Goal: Obtain resource: Download file/media

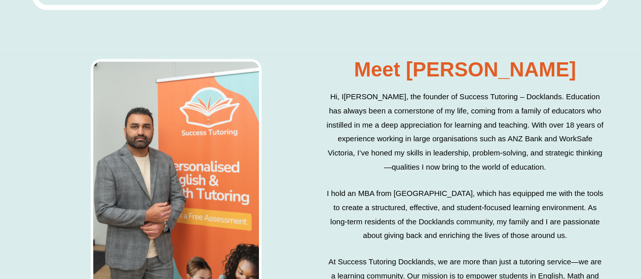
scroll to position [3350, 0]
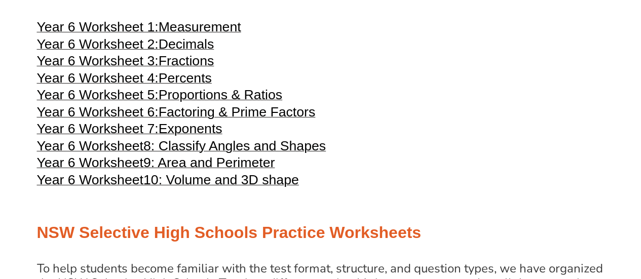
scroll to position [1754, 0]
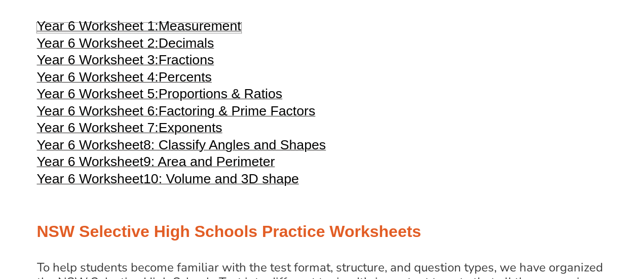
click at [181, 33] on span "Measurement" at bounding box center [200, 25] width 83 height 15
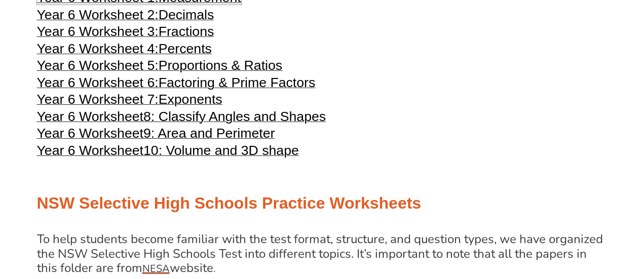
scroll to position [1779, 0]
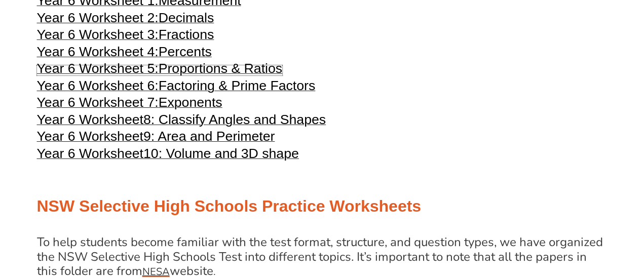
click at [172, 76] on span "Proportions & Ratios" at bounding box center [221, 68] width 124 height 15
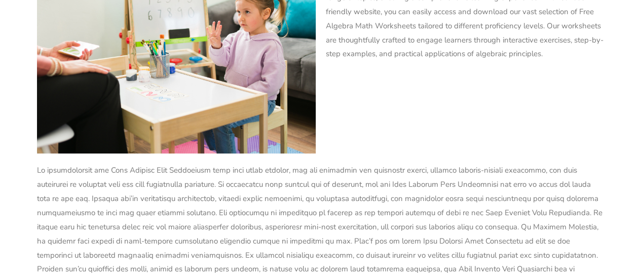
scroll to position [4056, 0]
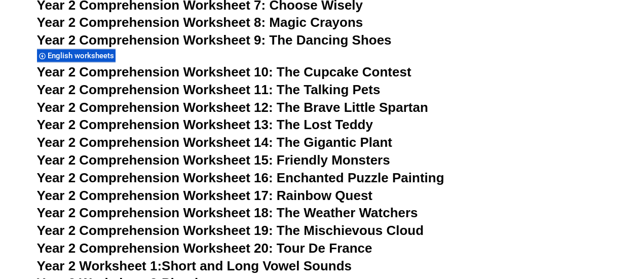
scroll to position [2578, 0]
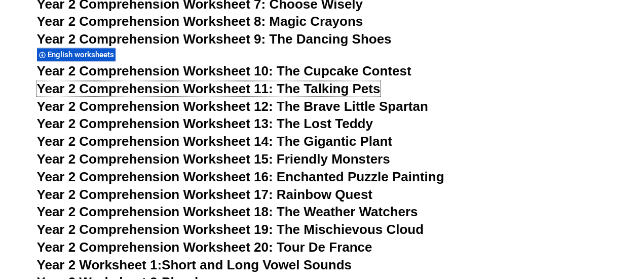
click at [319, 85] on span "Year 2 Comprehension Worksheet 11: The Talking Pets" at bounding box center [208, 88] width 343 height 15
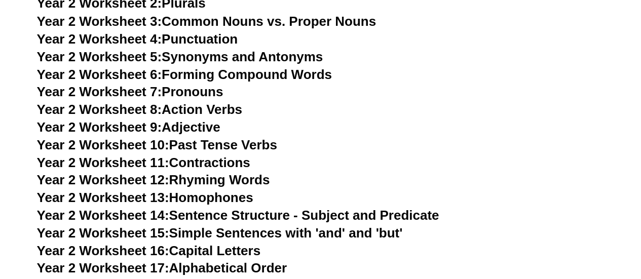
scroll to position [2859, 0]
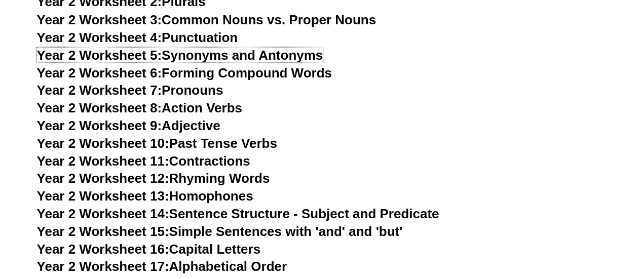
click at [274, 53] on link "Year 2 Worksheet 5: Synonyms and Antonyms" at bounding box center [180, 54] width 286 height 15
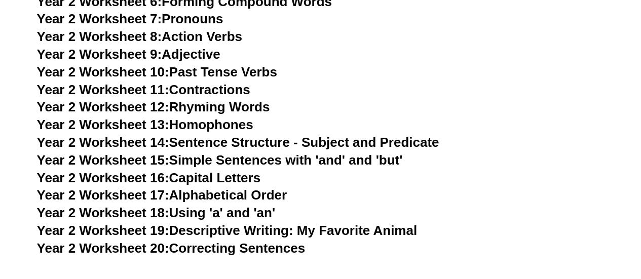
scroll to position [2933, 0]
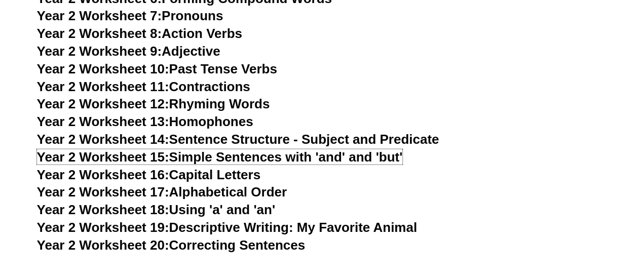
click at [257, 159] on link "Year 2 Worksheet 15: Simple Sentences with 'and' and 'but'" at bounding box center [220, 156] width 366 height 15
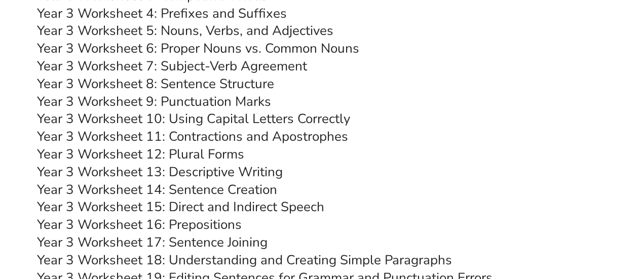
scroll to position [3821, 0]
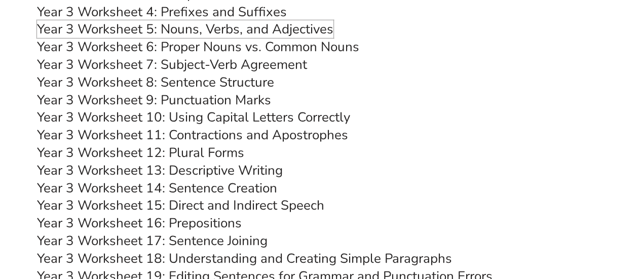
click at [271, 27] on link "Year 3 Worksheet 5: Nouns, Verbs, and Adjectives" at bounding box center [185, 29] width 296 height 18
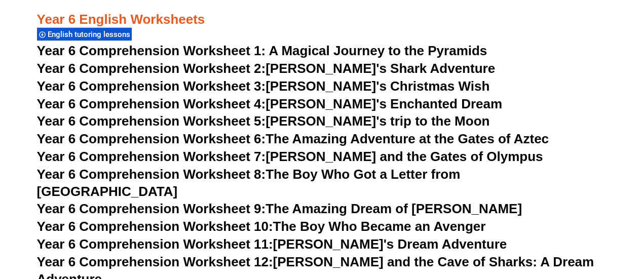
scroll to position [5638, 0]
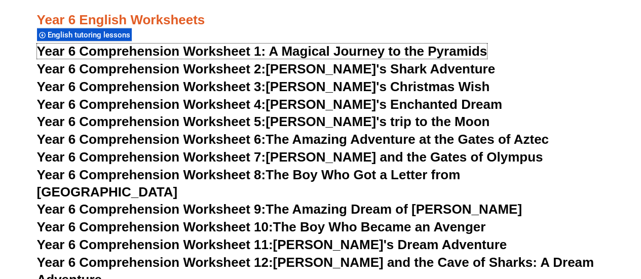
click at [326, 51] on span "Year 6 Comprehension Worksheet 1: A Magical Journey to the Pyramids" at bounding box center [262, 51] width 450 height 15
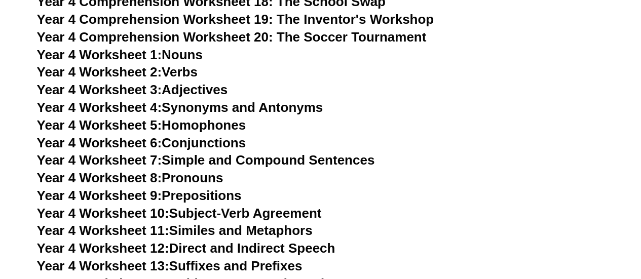
scroll to position [4479, 0]
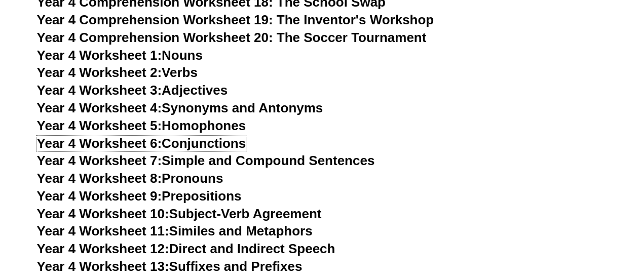
click at [225, 145] on link "Year 4 Worksheet 6: Conjunctions" at bounding box center [141, 143] width 209 height 15
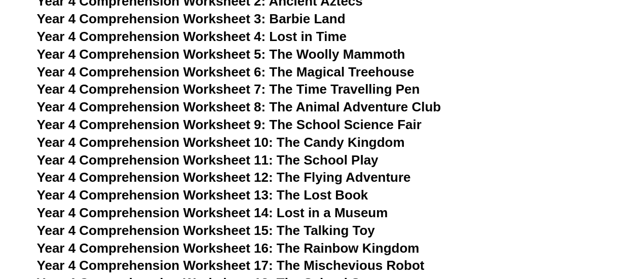
scroll to position [4129, 0]
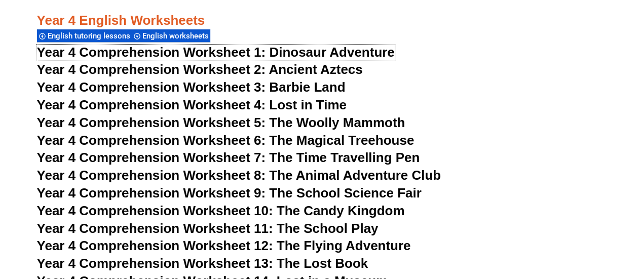
click at [340, 52] on span "Dinosaur Adventure" at bounding box center [331, 52] width 125 height 15
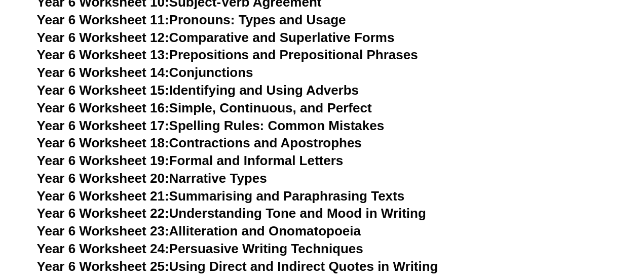
scroll to position [6145, 0]
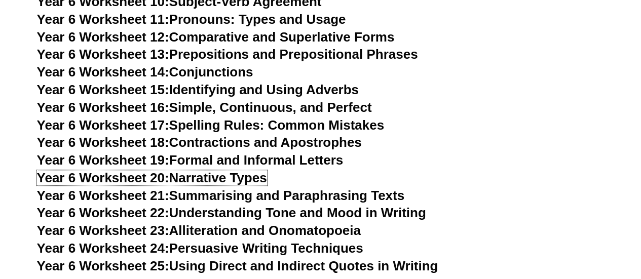
click at [250, 170] on link "Year 6 Worksheet 20: Narrative Types" at bounding box center [152, 177] width 230 height 15
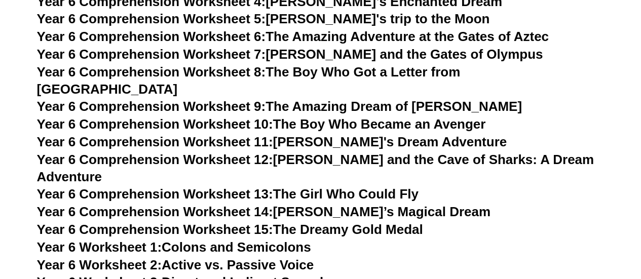
scroll to position [5736, 0]
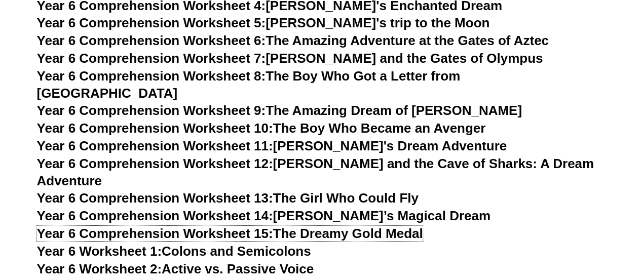
click at [316, 226] on link "Year 6 Comprehension Worksheet 15: The Dreamy Gold Medal" at bounding box center [230, 233] width 386 height 15
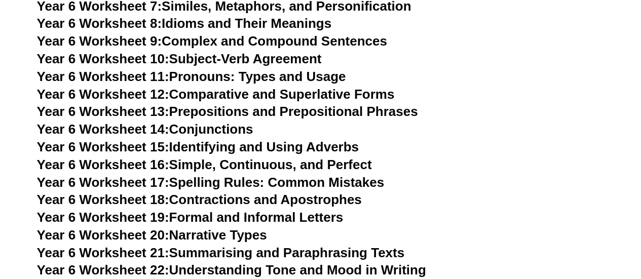
scroll to position [6089, 0]
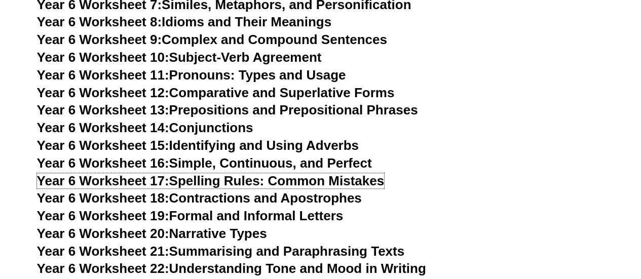
click at [223, 173] on link "Year 6 Worksheet 17: Spelling Rules: Common Mistakes" at bounding box center [210, 180] width 347 height 15
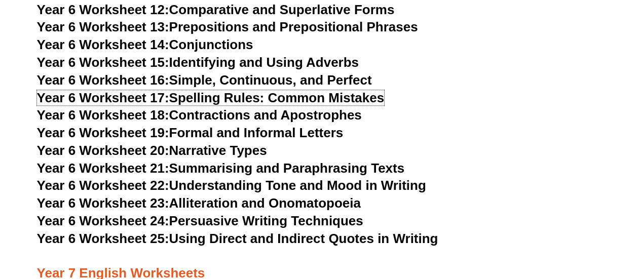
scroll to position [6177, 0]
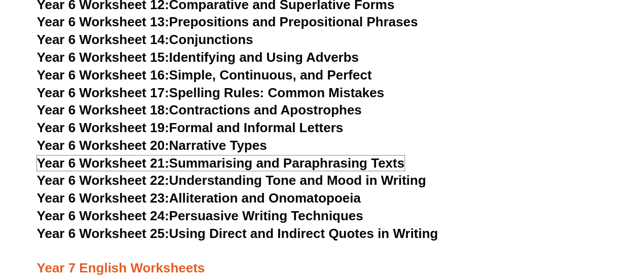
click at [328, 156] on link "Year 6 Worksheet 21: Summarising and Paraphrasing Texts" at bounding box center [220, 163] width 367 height 15
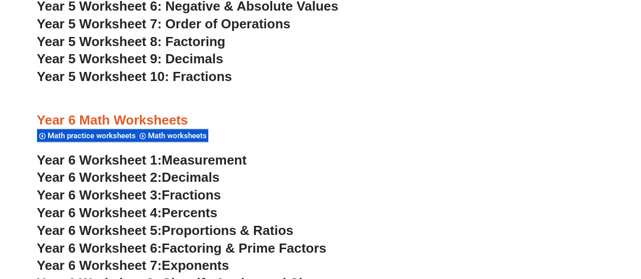
scroll to position [2209, 0]
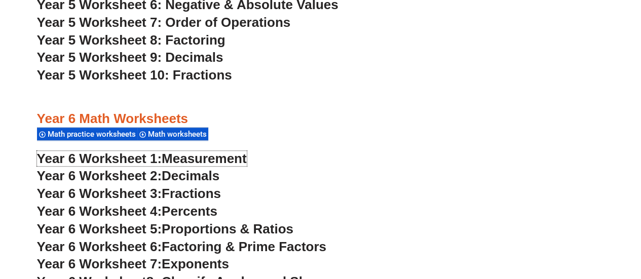
click at [178, 160] on span "Measurement" at bounding box center [204, 158] width 85 height 15
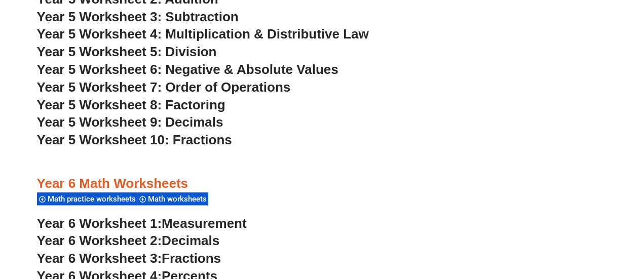
scroll to position [2119, 0]
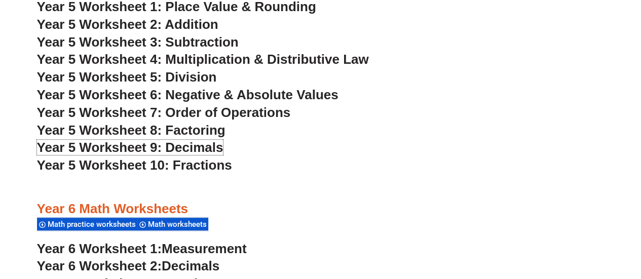
click at [190, 144] on span "Year 5 Worksheet 9: Decimals" at bounding box center [130, 147] width 186 height 15
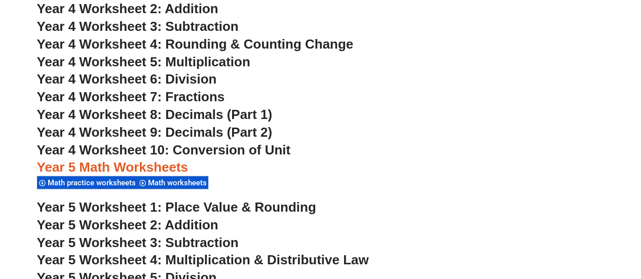
scroll to position [1920, 0]
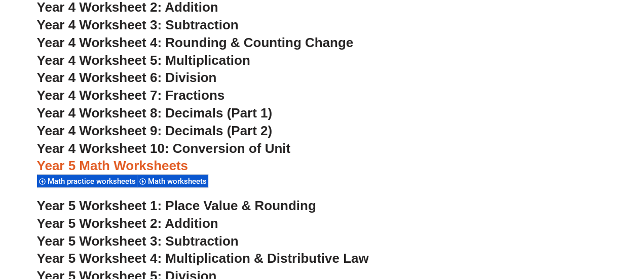
drag, startPoint x: 374, startPoint y: 127, endPoint x: 334, endPoint y: 128, distance: 40.0
click at [334, 128] on h3 "Year 4 Worksheet 9: Decimals (Part 2)" at bounding box center [320, 131] width 567 height 17
click at [185, 112] on span "Year 4 Worksheet 8: Decimals (Part 1)" at bounding box center [155, 112] width 236 height 15
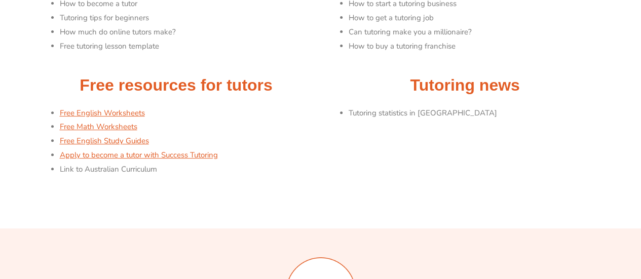
scroll to position [186, 0]
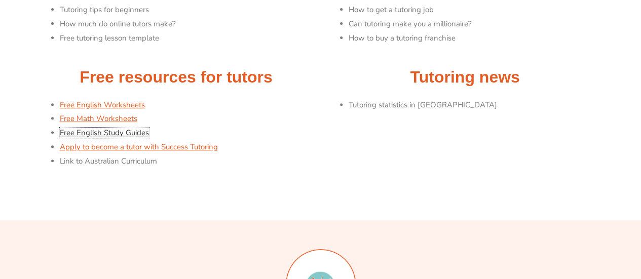
click at [110, 131] on link "Free English Study Guides" at bounding box center [104, 133] width 89 height 10
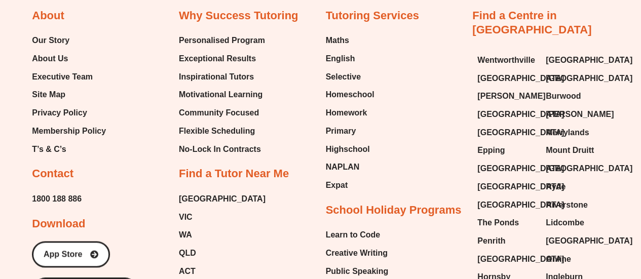
scroll to position [565, 0]
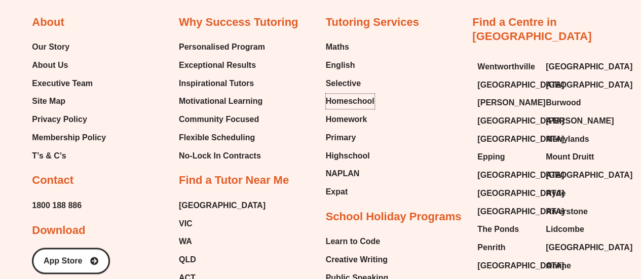
click at [340, 101] on span "Homeschool" at bounding box center [350, 101] width 49 height 15
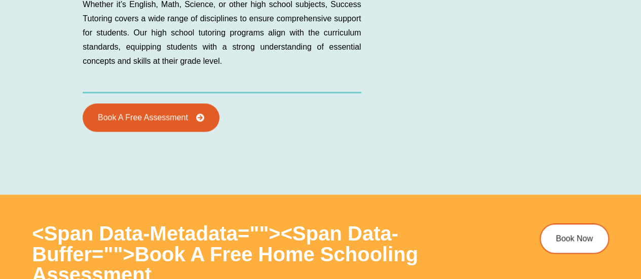
scroll to position [2647, 0]
